Goal: Information Seeking & Learning: Understand process/instructions

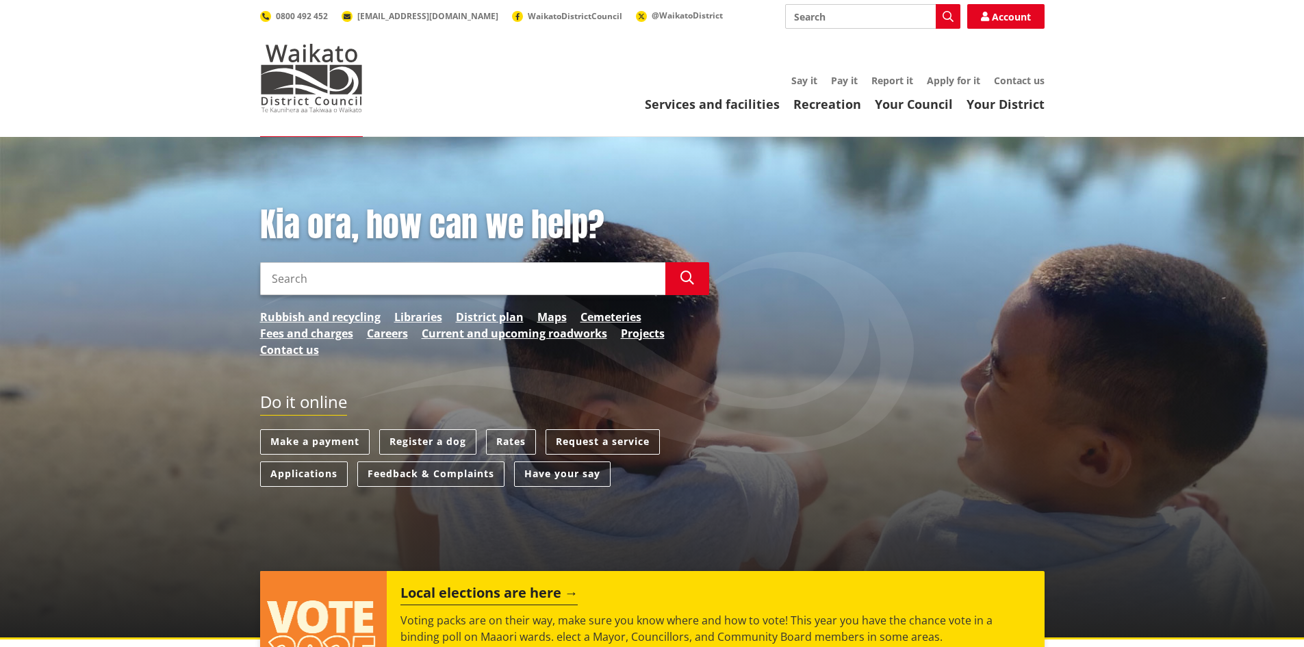
click at [340, 287] on input "Search" at bounding box center [462, 278] width 405 height 33
click at [512, 437] on link "Rates" at bounding box center [511, 441] width 50 height 25
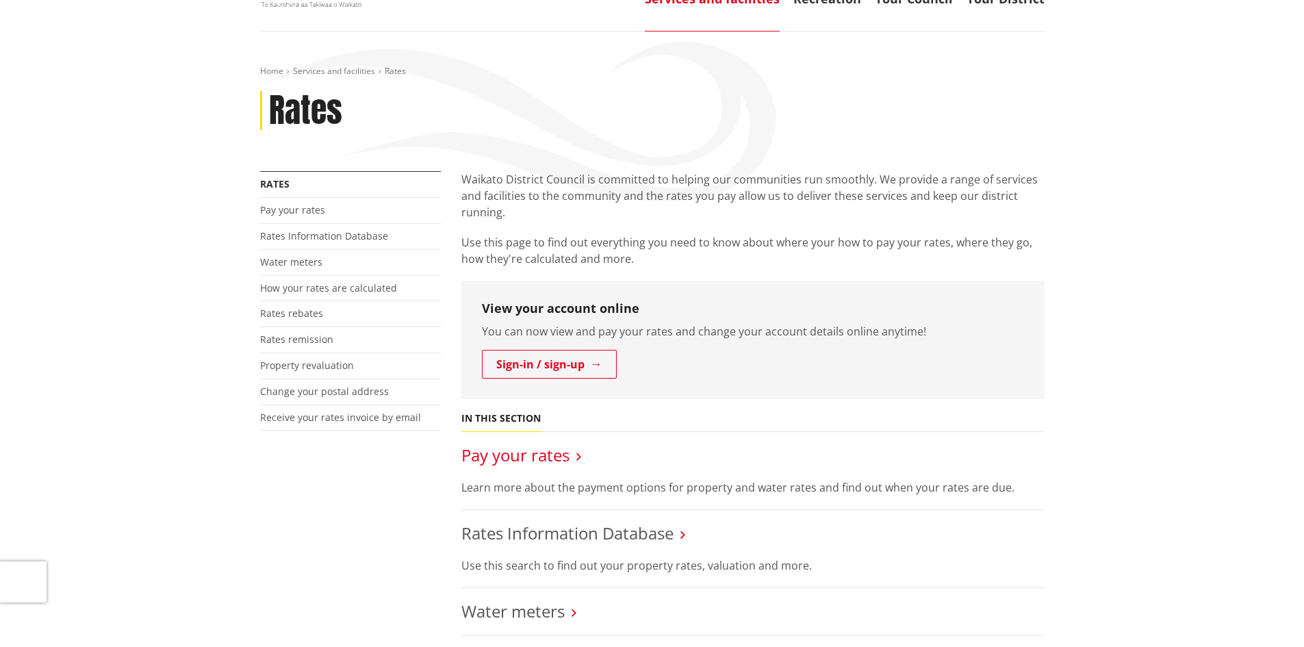
scroll to position [137, 0]
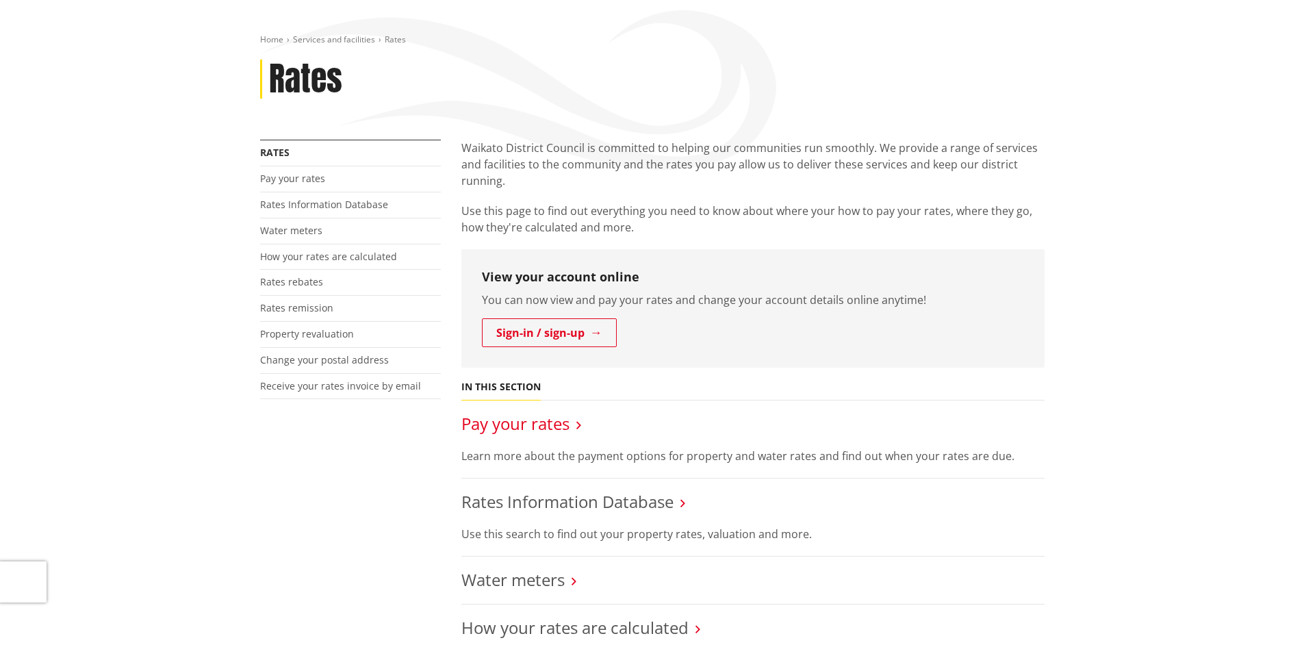
click at [510, 423] on link "Pay your rates" at bounding box center [515, 423] width 108 height 23
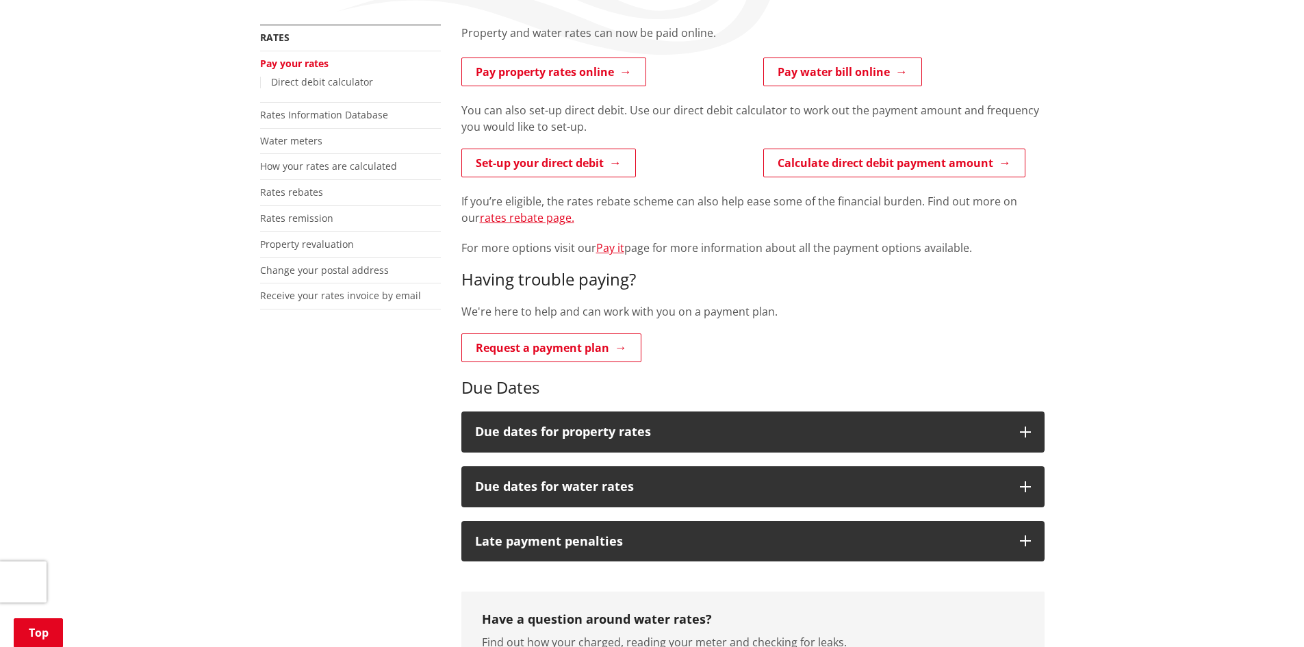
scroll to position [274, 0]
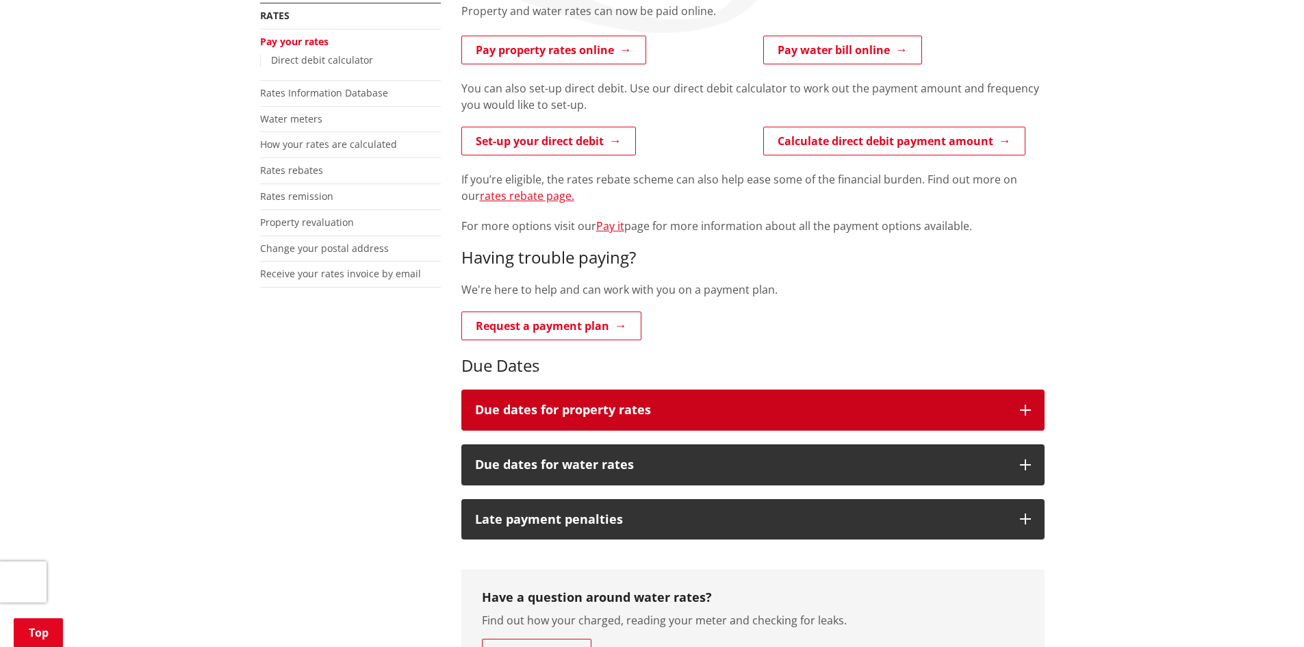
click at [561, 406] on h3 "Due dates for property rates" at bounding box center [740, 410] width 531 height 14
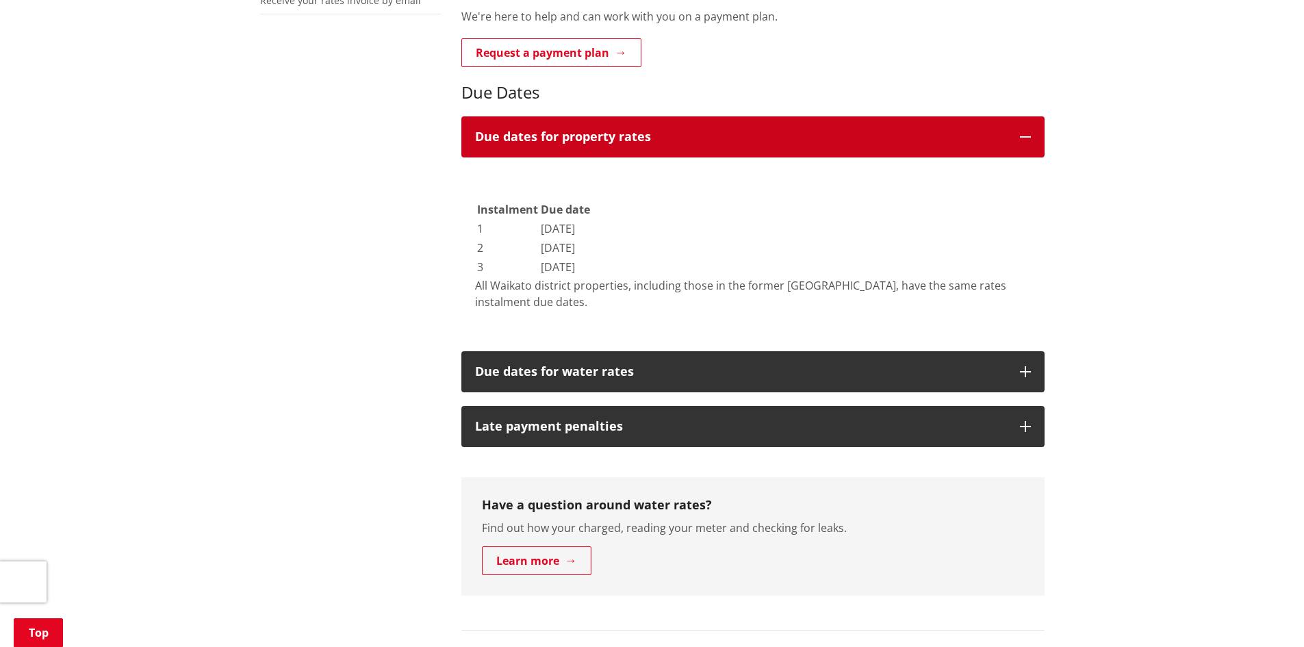
scroll to position [548, 0]
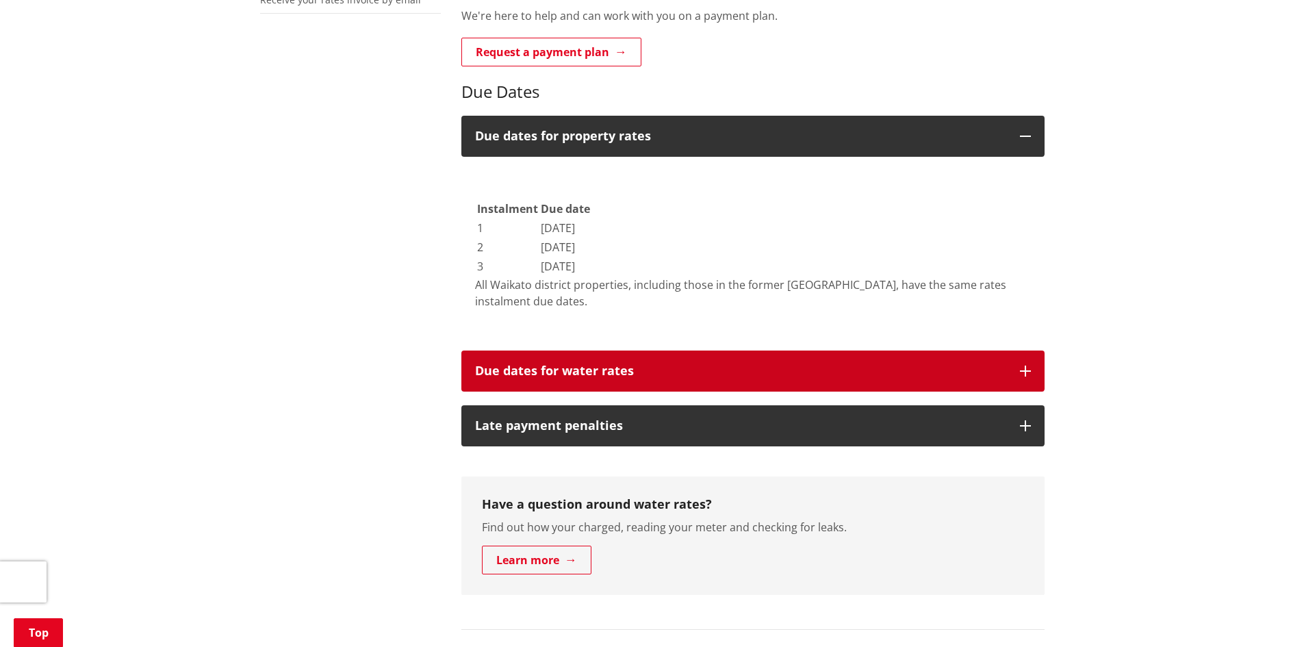
click at [529, 372] on h3 "Due dates for water rates" at bounding box center [740, 371] width 531 height 14
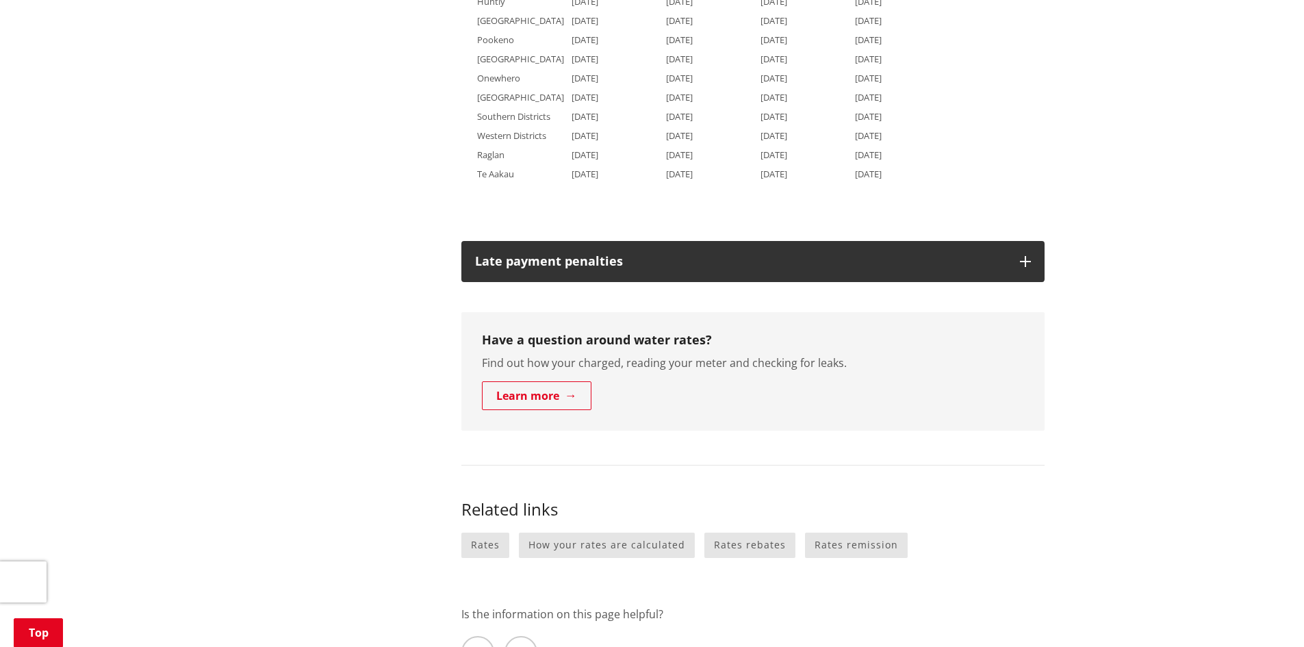
scroll to position [1027, 0]
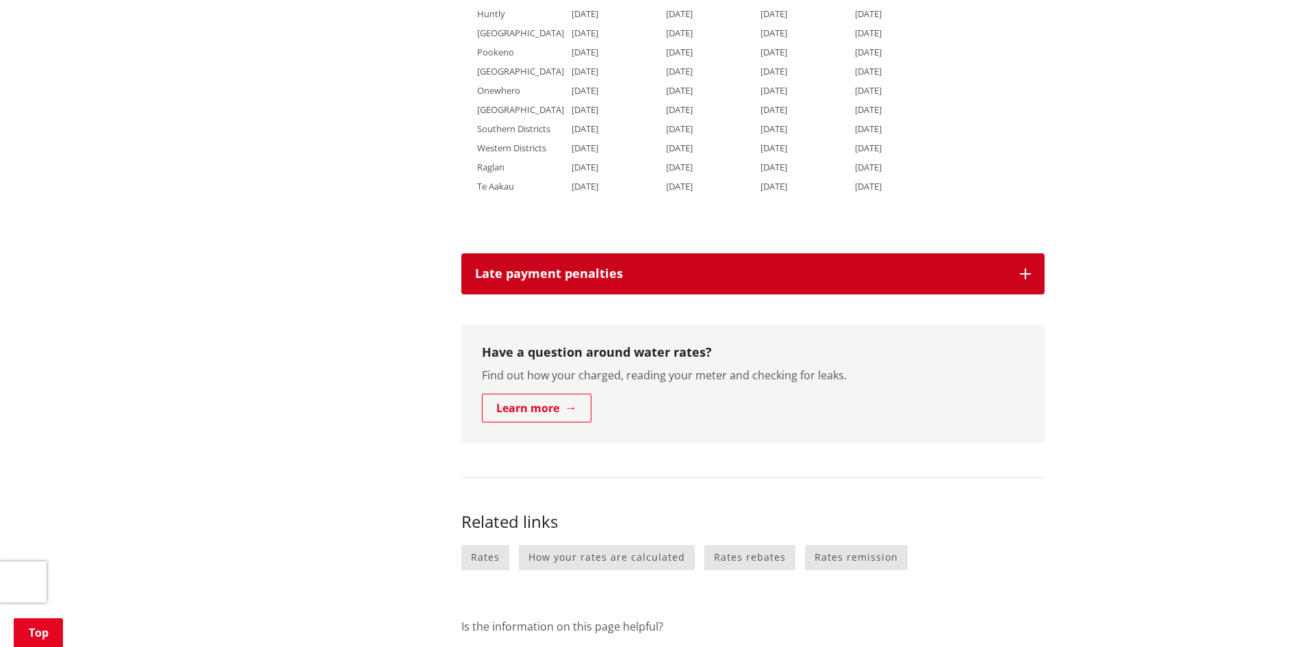
click at [548, 274] on h3 "Late payment penalties" at bounding box center [740, 274] width 531 height 14
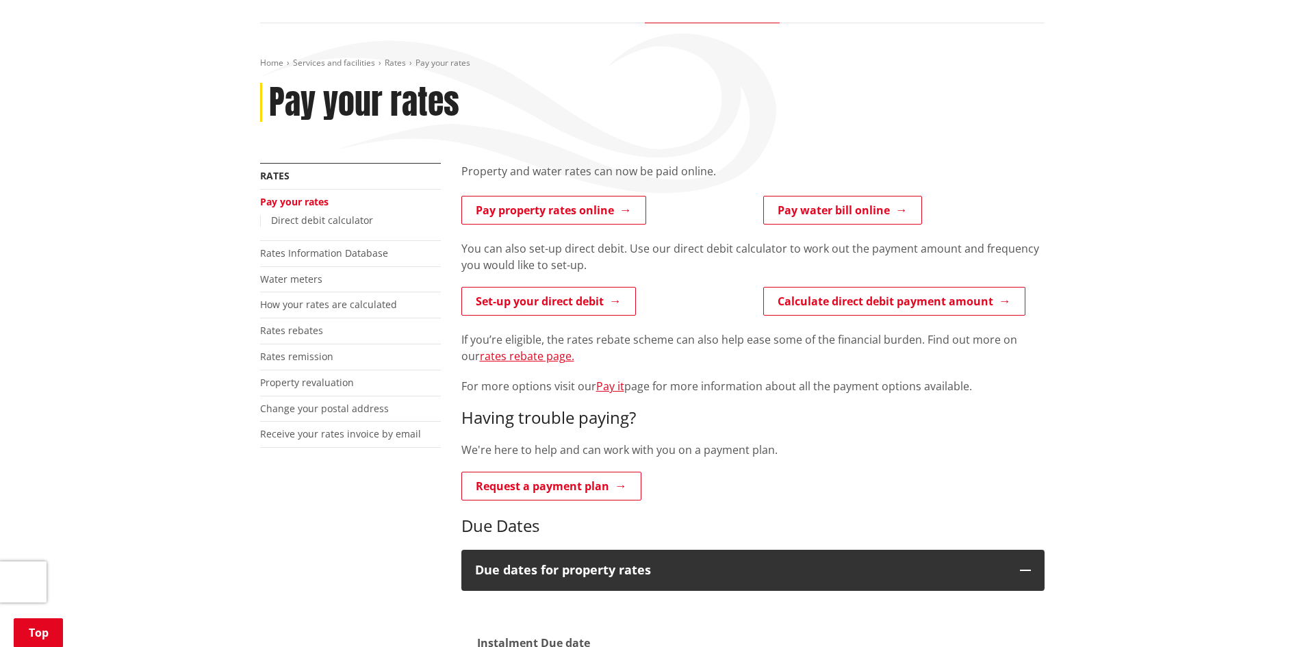
scroll to position [0, 0]
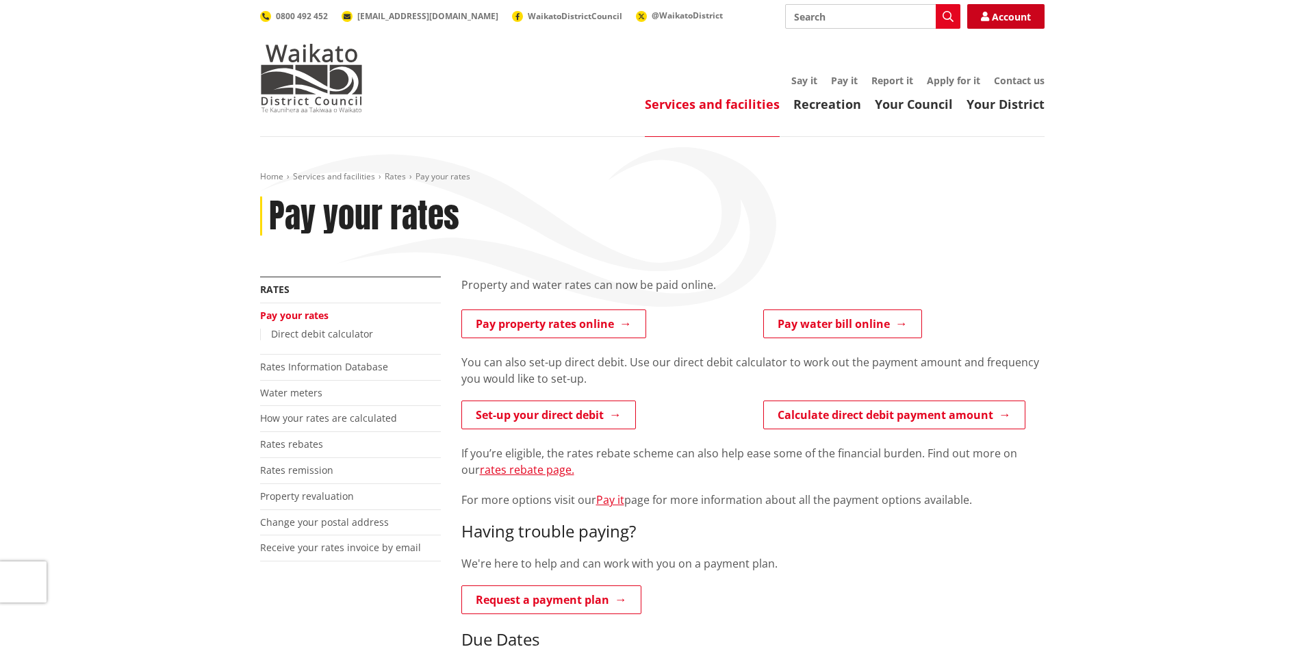
click at [1008, 17] on link "Account" at bounding box center [1005, 16] width 77 height 25
